Goal: Transaction & Acquisition: Purchase product/service

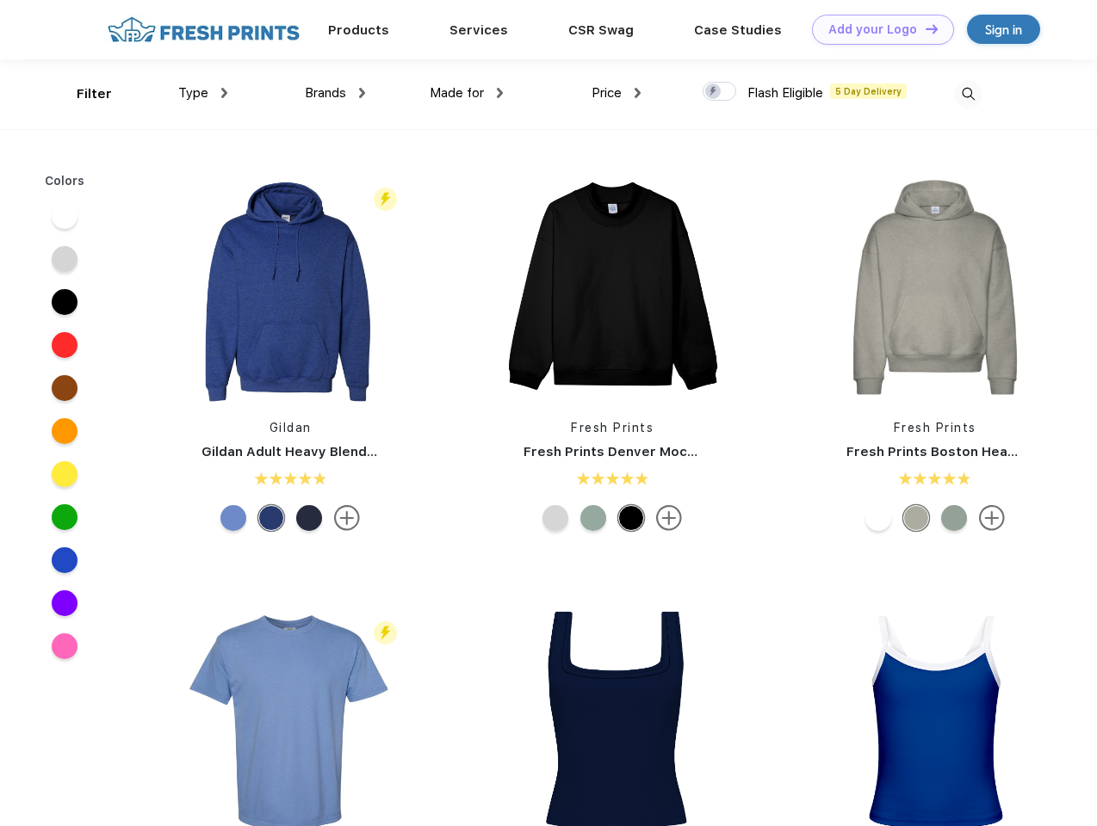
click at [876, 29] on link "Add your Logo Design Tool" at bounding box center [883, 30] width 142 height 30
click at [0, 0] on div "Design Tool" at bounding box center [0, 0] width 0 height 0
click at [924, 28] on link "Add your Logo Design Tool" at bounding box center [883, 30] width 142 height 30
click at [83, 94] on div "Filter" at bounding box center [94, 94] width 35 height 20
click at [203, 93] on span "Type" at bounding box center [193, 92] width 30 height 15
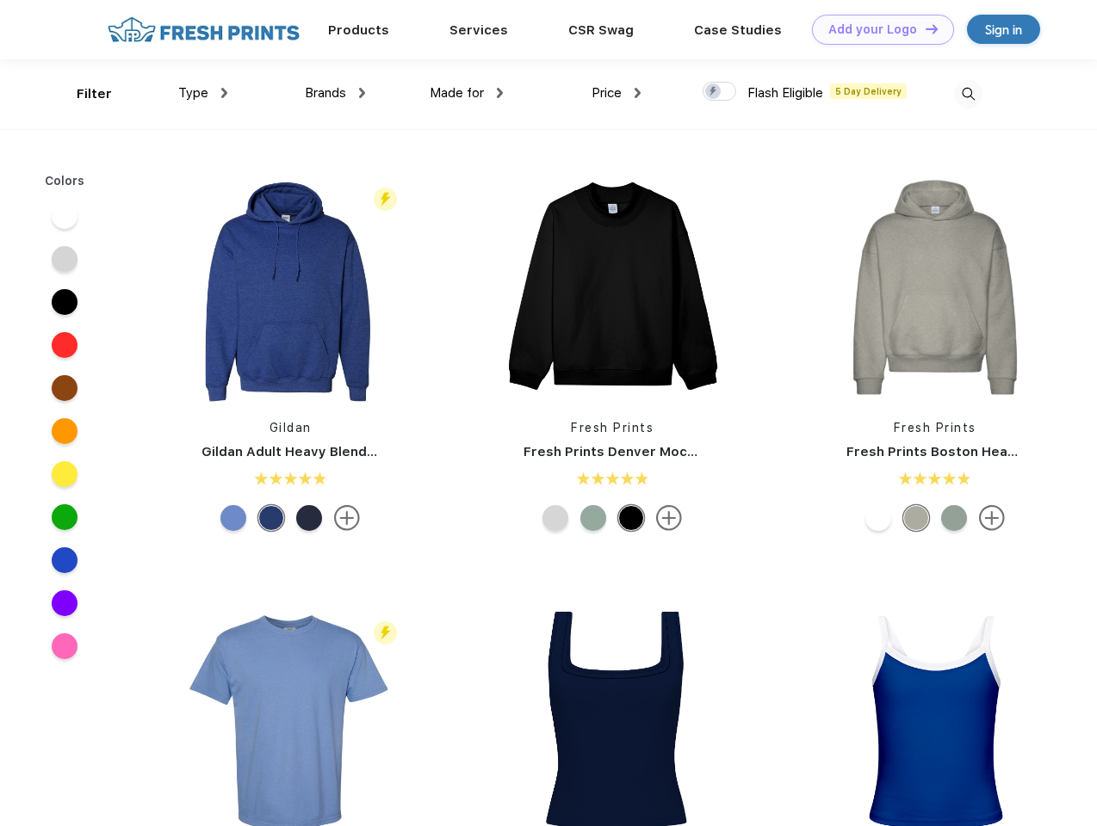
click at [335, 93] on span "Brands" at bounding box center [325, 92] width 41 height 15
click at [466, 93] on span "Made for" at bounding box center [456, 92] width 54 height 15
click at [616, 93] on span "Price" at bounding box center [606, 92] width 30 height 15
click at [720, 92] on div at bounding box center [719, 91] width 34 height 19
click at [714, 92] on input "checkbox" at bounding box center [707, 86] width 11 height 11
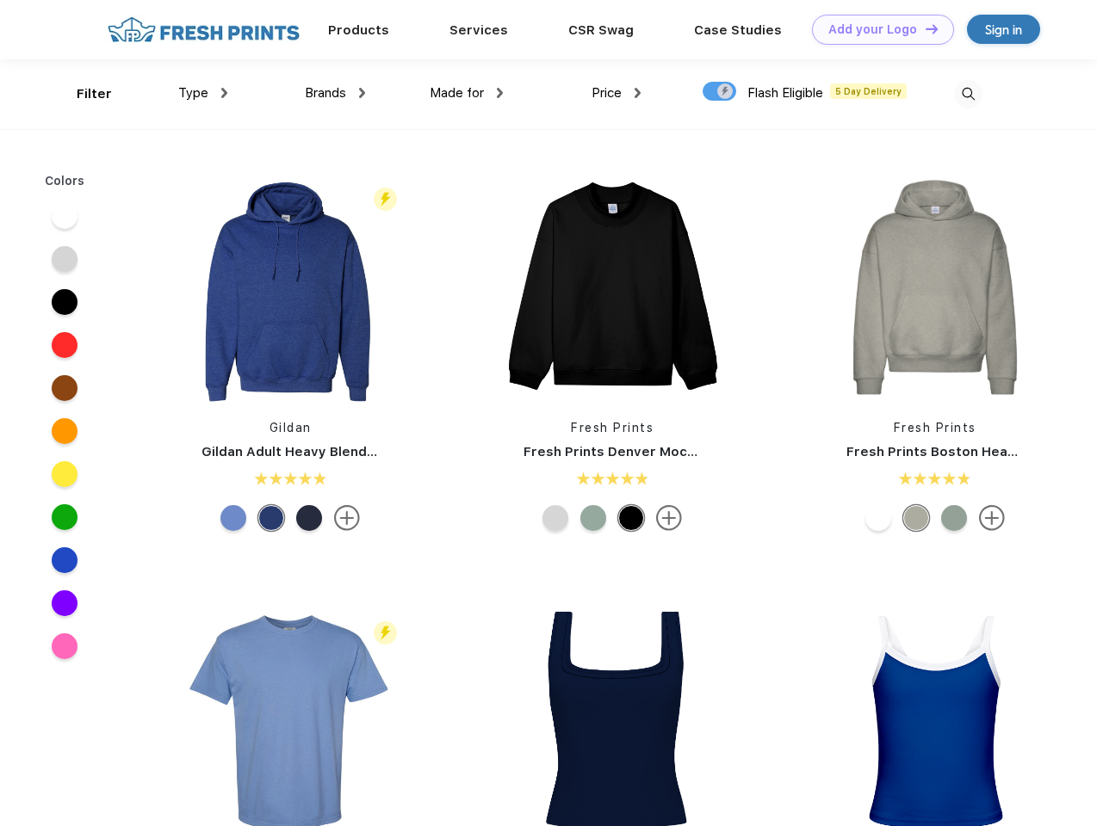
click at [967, 94] on img at bounding box center [968, 94] width 28 height 28
